Goal: Task Accomplishment & Management: Manage account settings

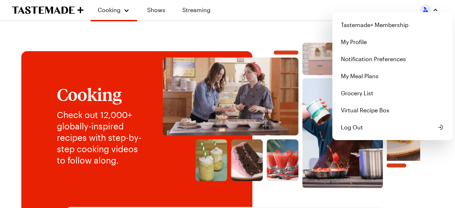
click at [426, 12] on div "Tastemade+ Membership My Profile Notification Preferences My Meal Plans Grocery…" at bounding box center [429, 9] width 18 height 11
click at [388, 26] on link "Tastemade+ Membership" at bounding box center [393, 24] width 112 height 17
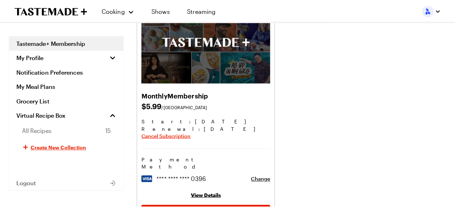
scroll to position [71, 0]
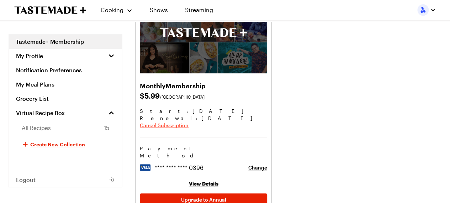
click at [175, 125] on span "Cancel Subscription" at bounding box center [164, 125] width 49 height 7
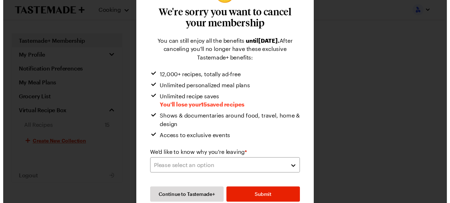
scroll to position [49, 0]
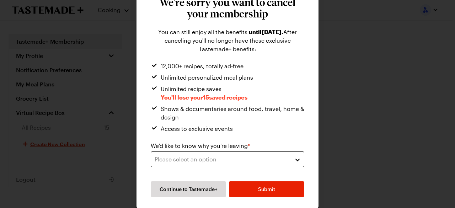
click at [206, 160] on div "Please select an option" at bounding box center [222, 159] width 135 height 9
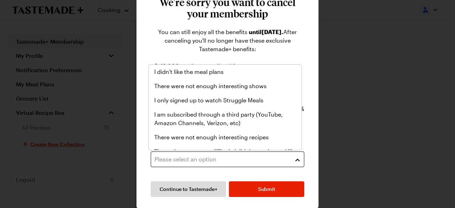
click at [206, 160] on div "Please select an option" at bounding box center [222, 159] width 135 height 9
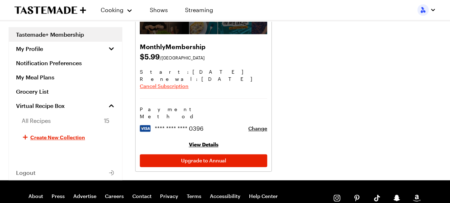
scroll to position [91, 0]
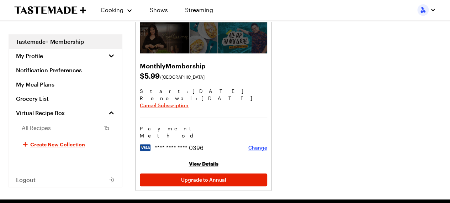
click at [258, 144] on span "Change" at bounding box center [257, 147] width 19 height 7
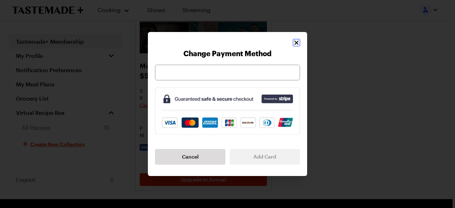
click at [297, 44] on icon "Close" at bounding box center [296, 42] width 7 height 7
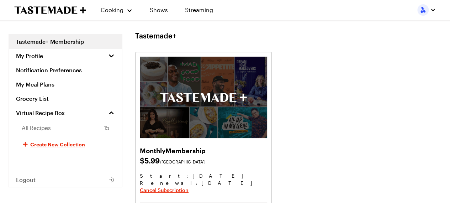
scroll to position [0, 0]
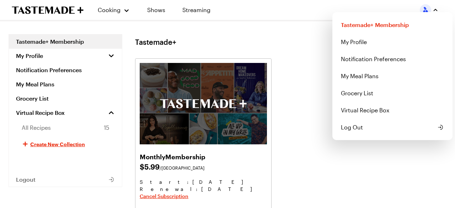
click at [36, 58] on div "Cooking Shows Streaming Tastemade+ Membership My Profile Notification Preferenc…" at bounding box center [225, 186] width 450 height 373
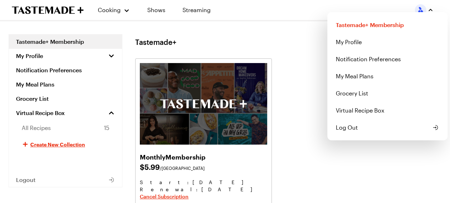
click at [36, 58] on span "My Profile" at bounding box center [29, 55] width 27 height 7
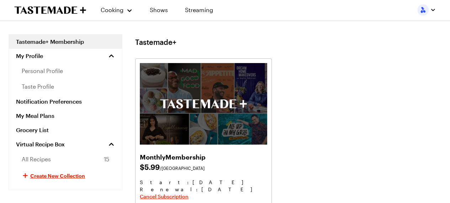
click at [64, 10] on icon "To Tastemade Home Page" at bounding box center [67, 9] width 6 height 7
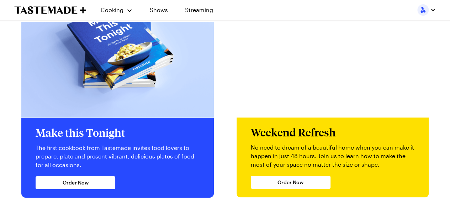
scroll to position [1424, 0]
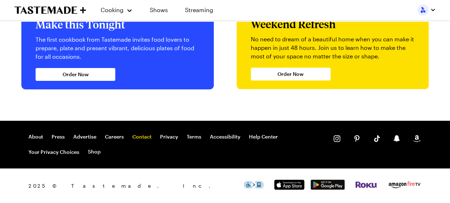
click at [137, 138] on link "Contact" at bounding box center [141, 136] width 19 height 6
